Goal: Entertainment & Leisure: Browse casually

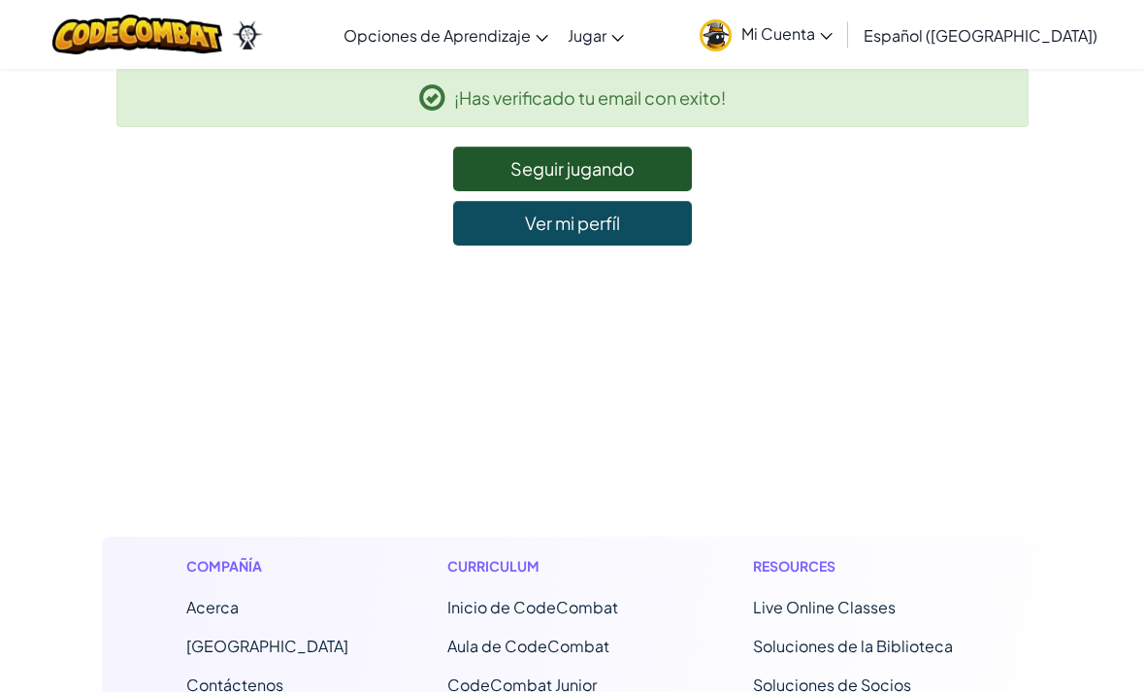
click at [652, 172] on link "Seguir jugando" at bounding box center [572, 168] width 239 height 45
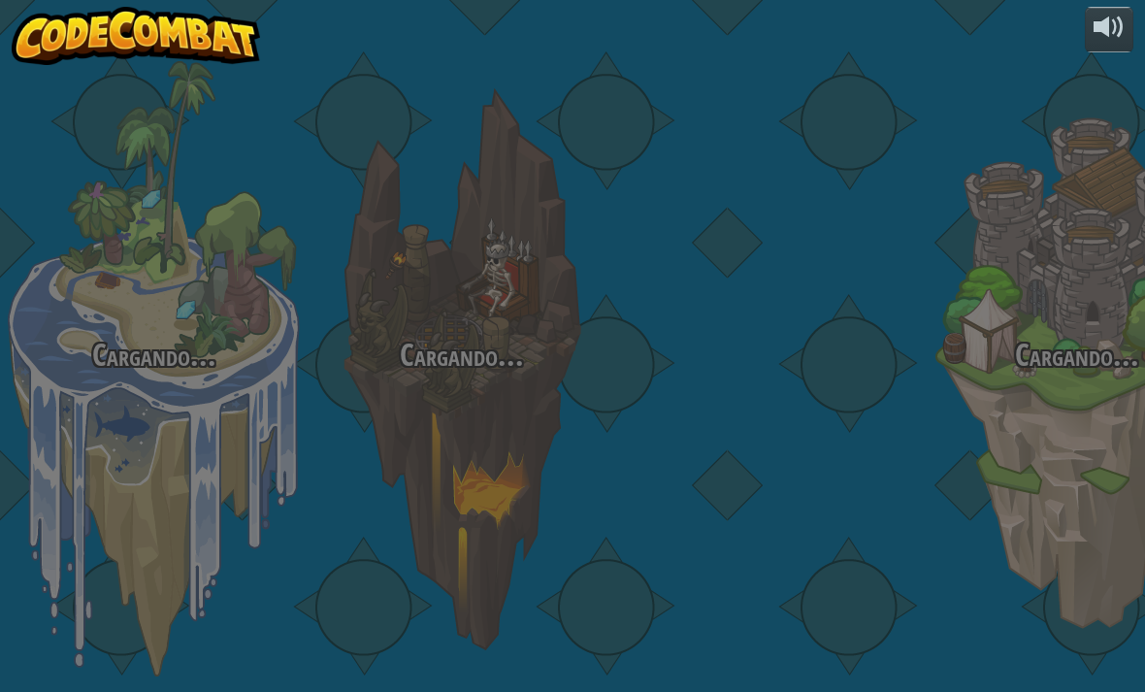
select select "es-419"
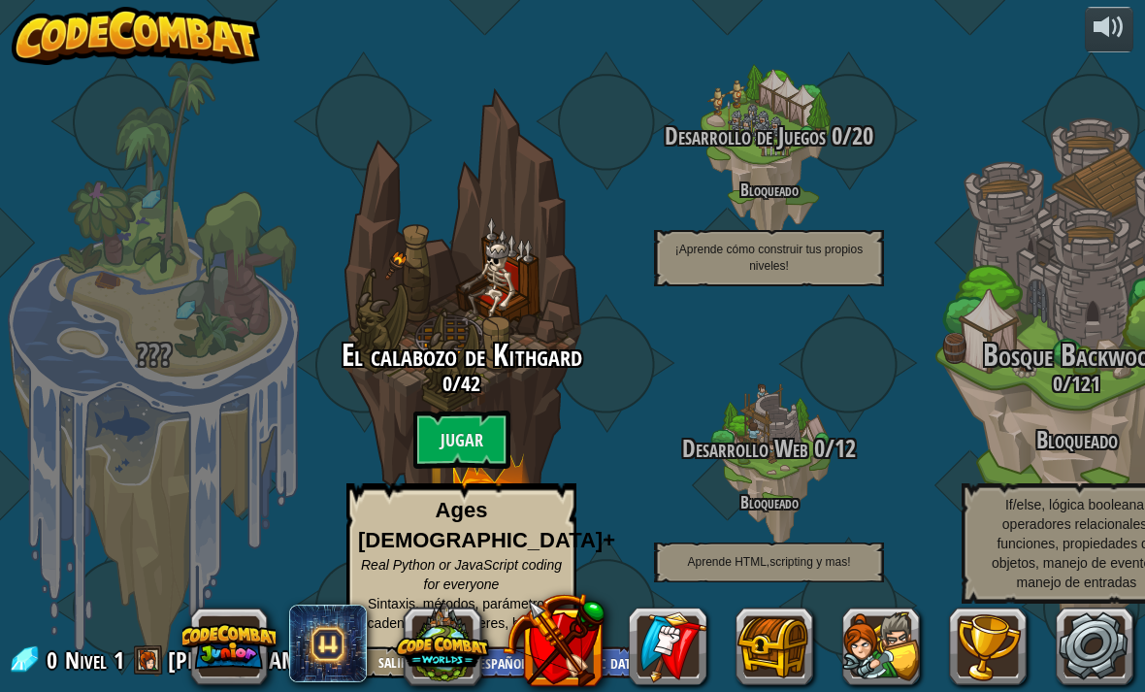
scroll to position [1, 0]
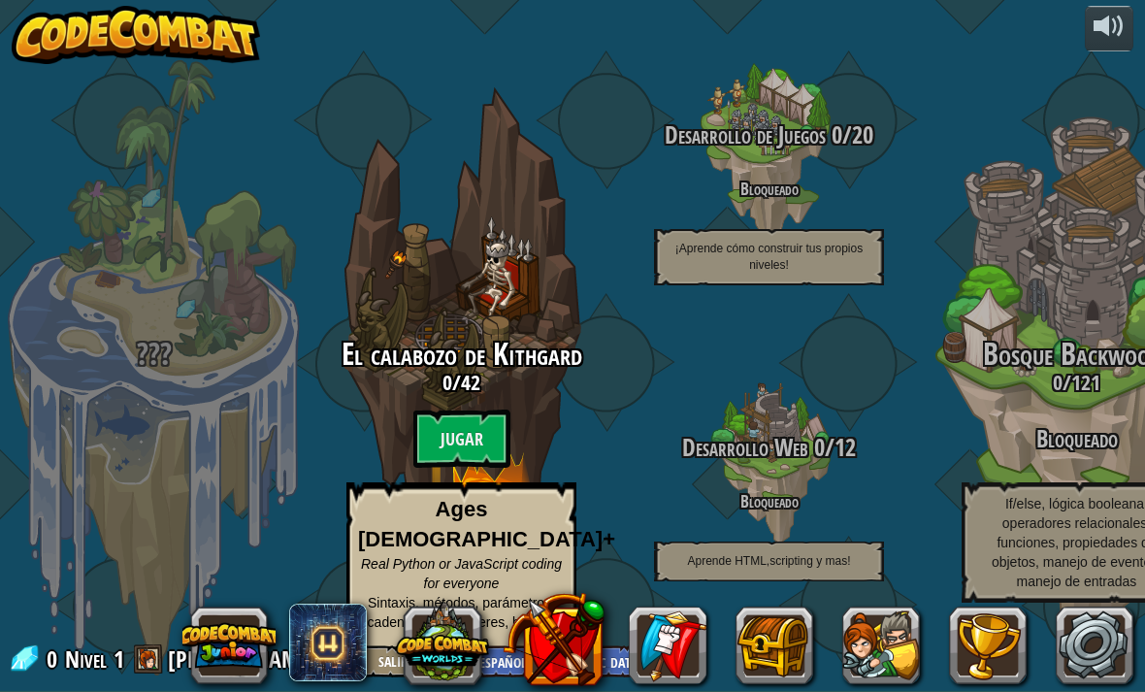
click at [448, 458] on btn "Jugar" at bounding box center [461, 438] width 97 height 58
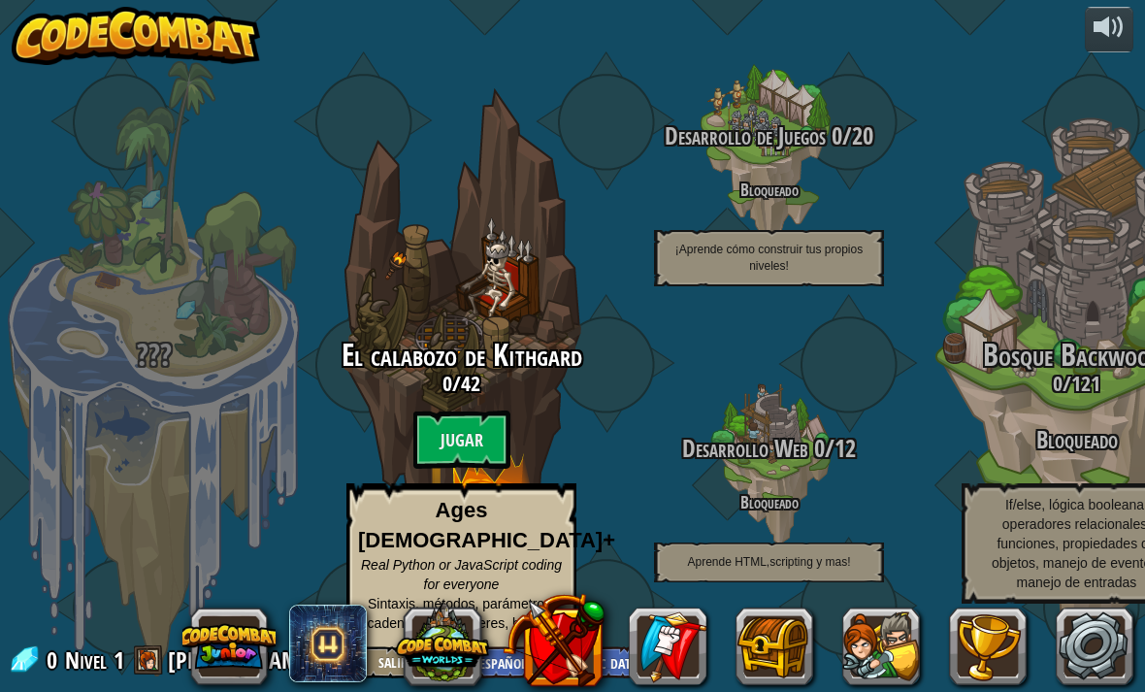
select select "es-419"
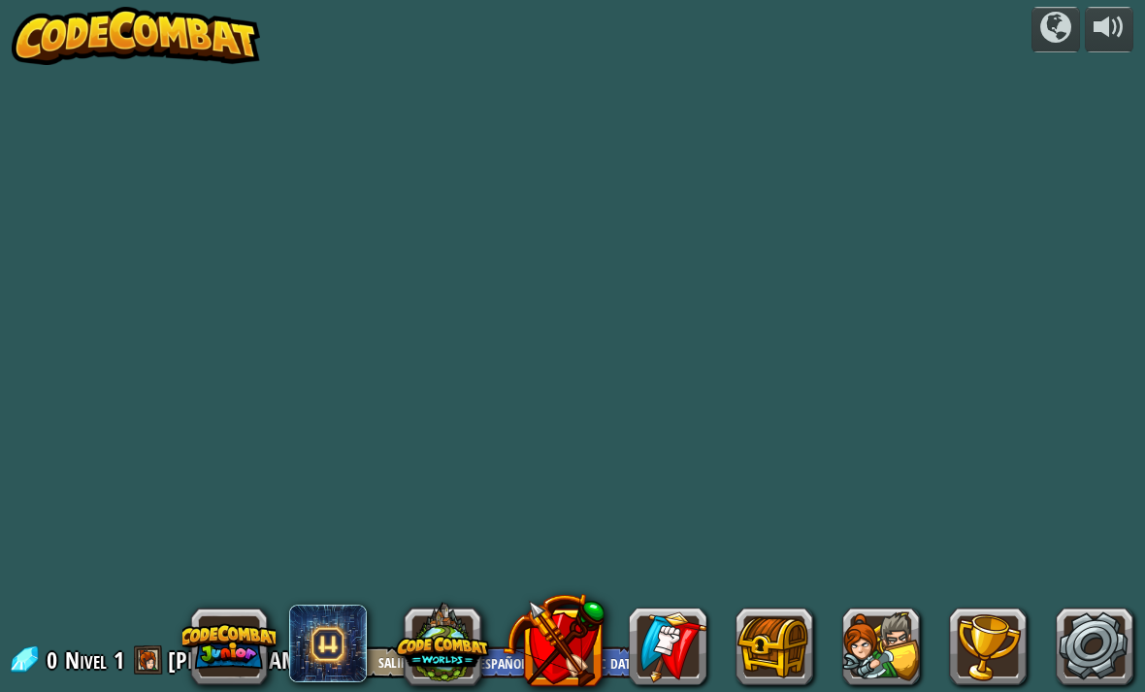
select select "es-419"
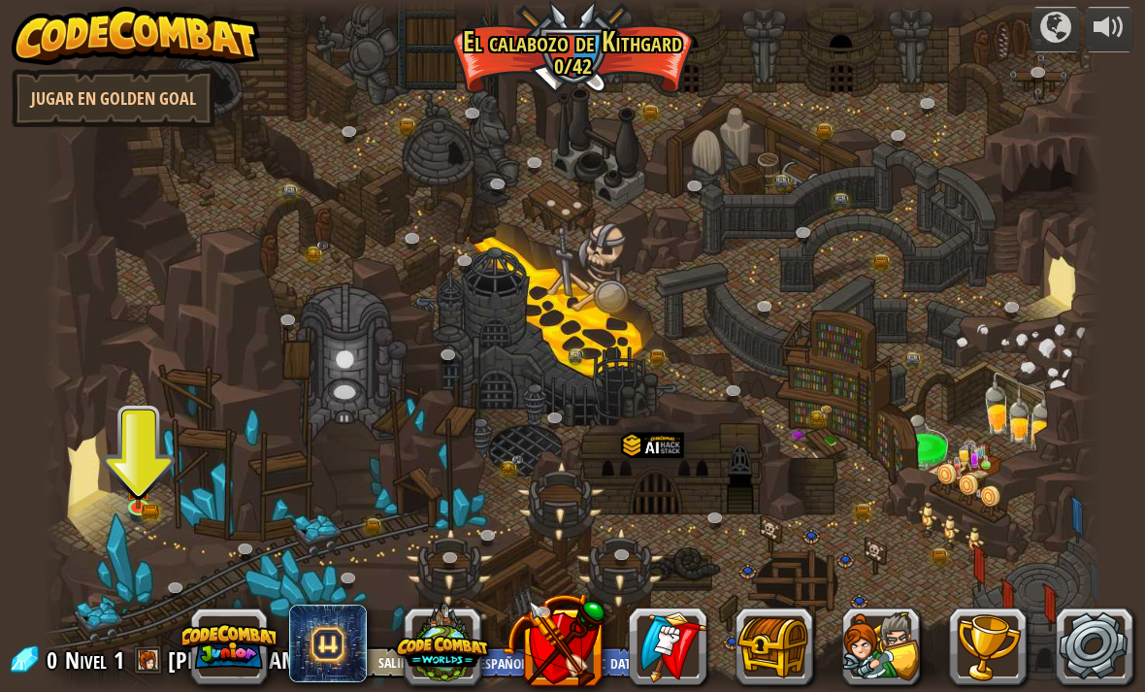
click at [50, 79] on link "Jugar en Golden Goal" at bounding box center [114, 98] width 204 height 58
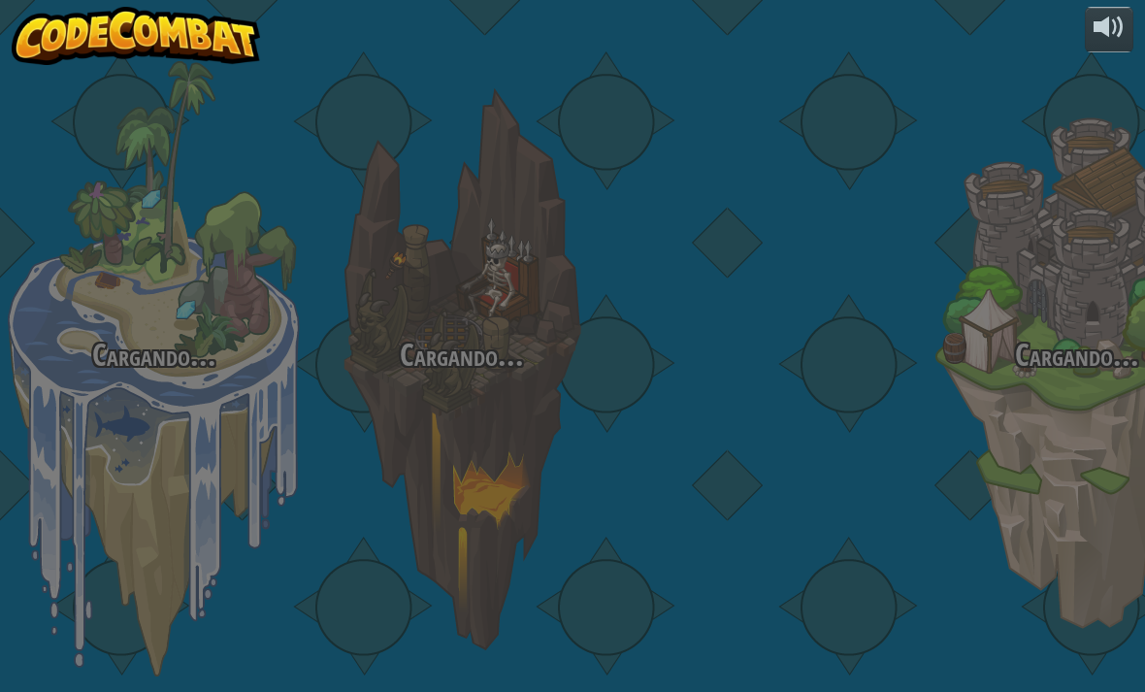
select select "es-419"
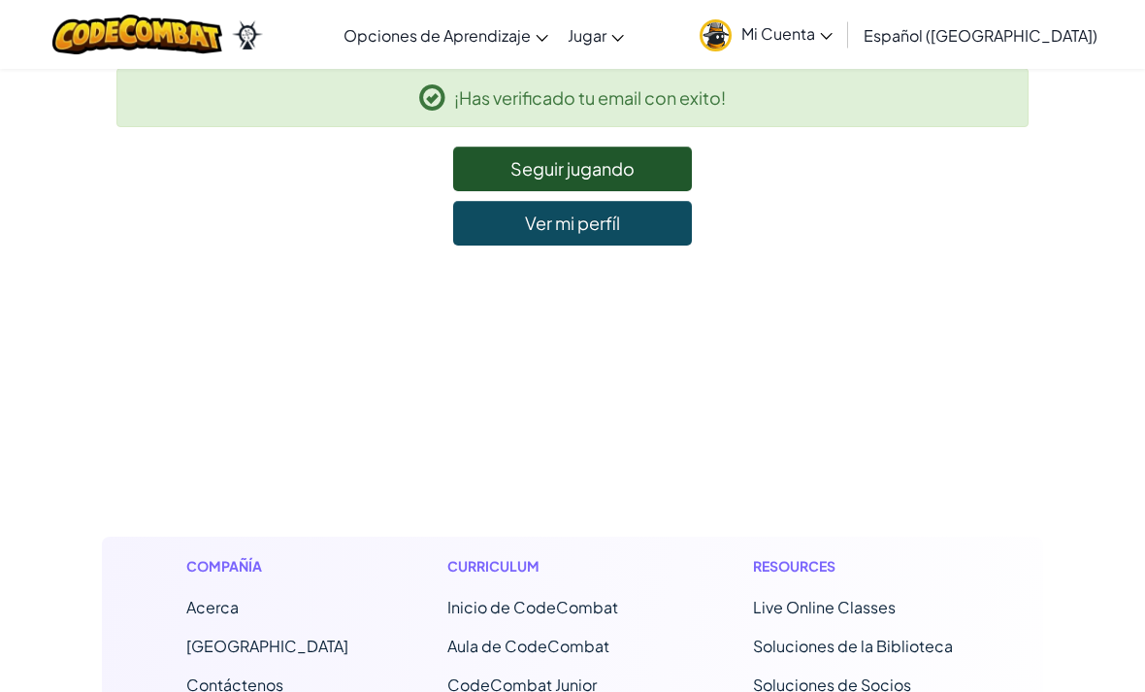
click at [506, 229] on link "Ver mi perfíl" at bounding box center [572, 223] width 239 height 45
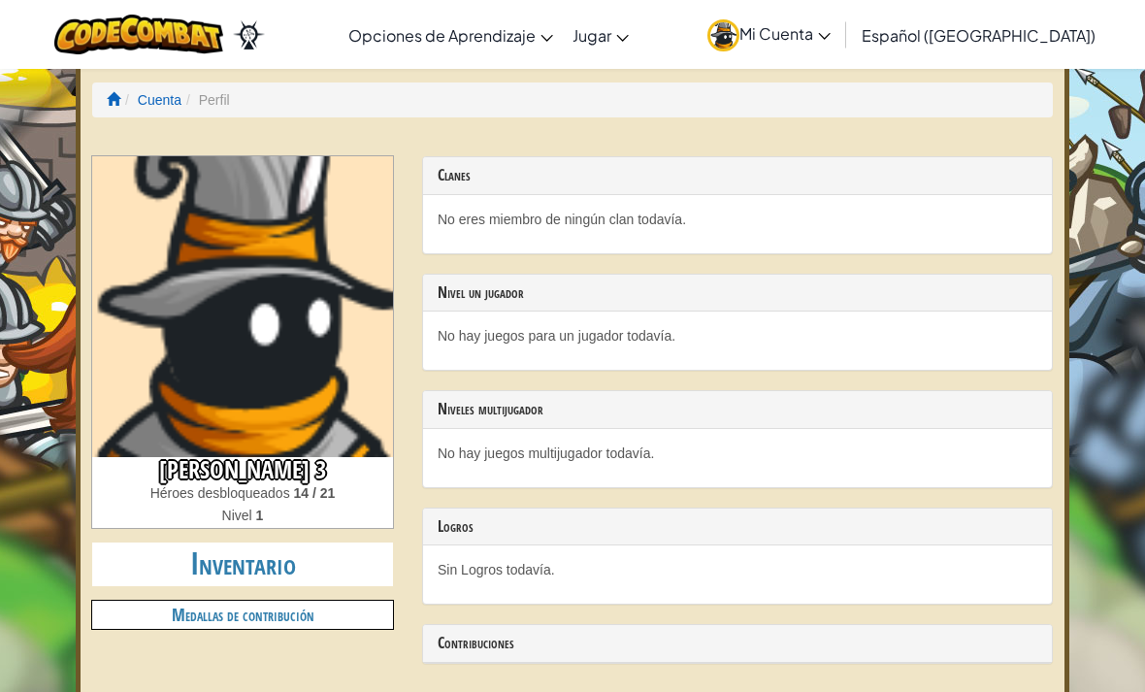
scroll to position [38, 0]
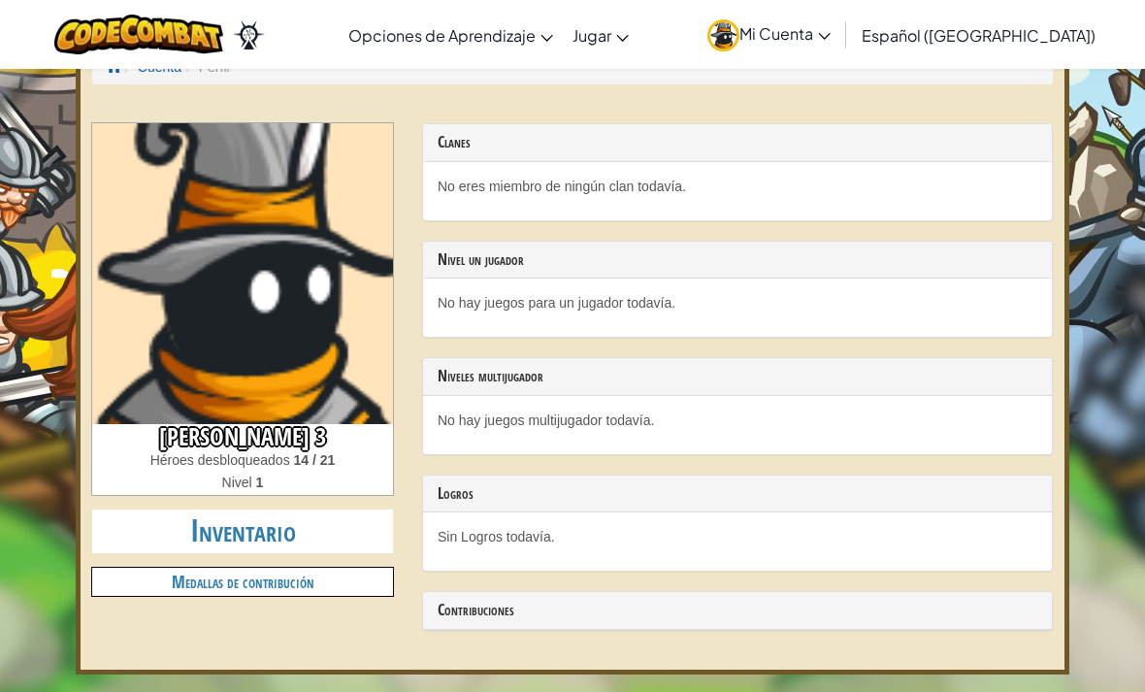
click at [923, 258] on h3 "Nivel un jugador" at bounding box center [738, 259] width 600 height 17
click at [194, 524] on h2 "Inventario" at bounding box center [242, 531] width 301 height 44
click at [224, 531] on h2 "Inventario" at bounding box center [242, 531] width 301 height 44
click at [202, 523] on h2 "Inventario" at bounding box center [242, 531] width 301 height 44
click at [200, 534] on h2 "Inventario" at bounding box center [242, 531] width 301 height 44
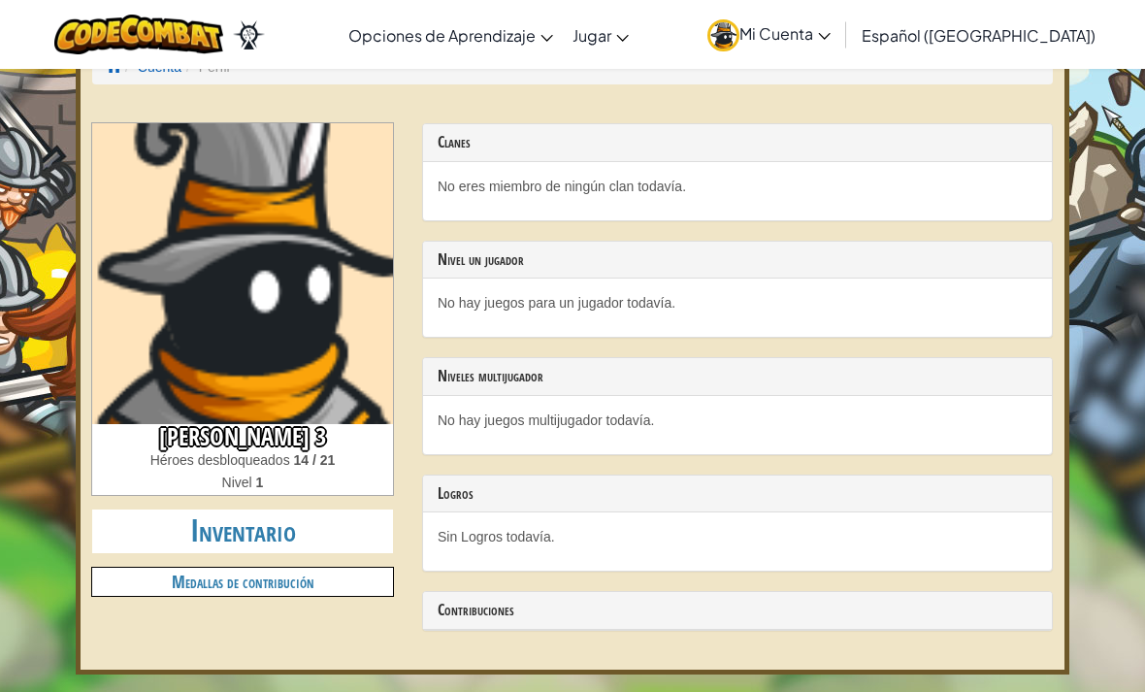
click at [206, 536] on h2 "Inventario" at bounding box center [242, 531] width 301 height 44
click at [182, 510] on h2 "Inventario" at bounding box center [242, 531] width 301 height 44
click at [191, 520] on h2 "Inventario" at bounding box center [242, 531] width 301 height 44
click at [157, 438] on h3 "[PERSON_NAME] 3" at bounding box center [242, 437] width 301 height 26
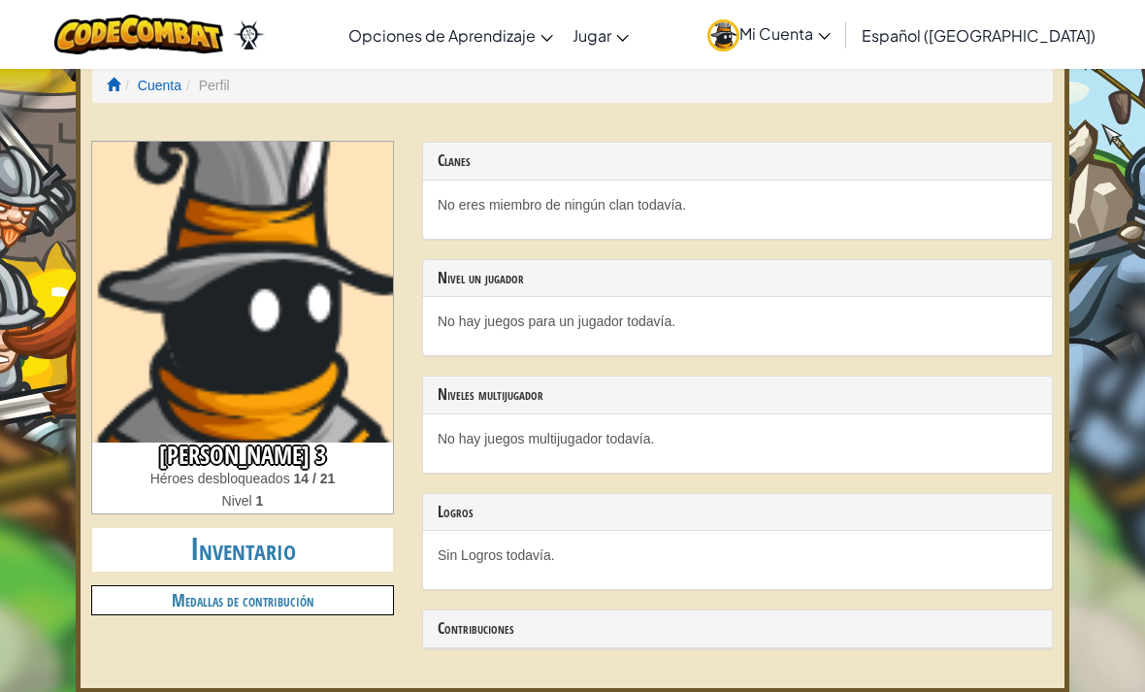
scroll to position [0, 0]
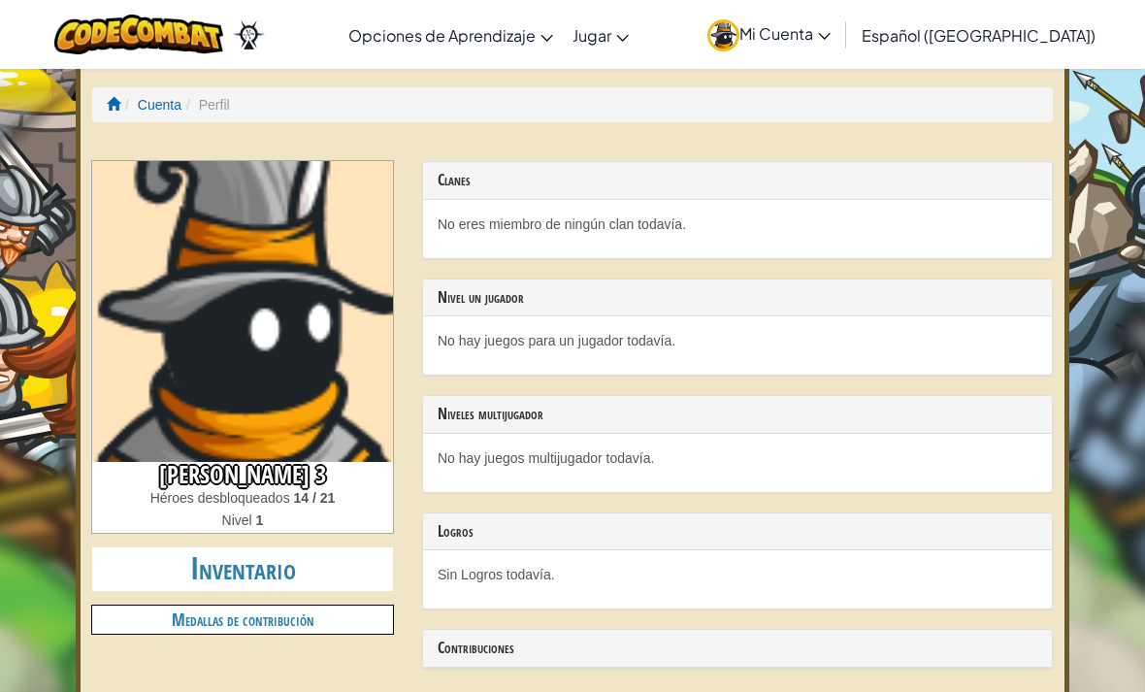
click at [230, 402] on img at bounding box center [242, 311] width 301 height 301
click at [243, 396] on img at bounding box center [242, 311] width 301 height 301
click at [0, 0] on link "E-sports de la Liga IA" at bounding box center [0, 0] width 0 height 0
